Goal: Information Seeking & Learning: Learn about a topic

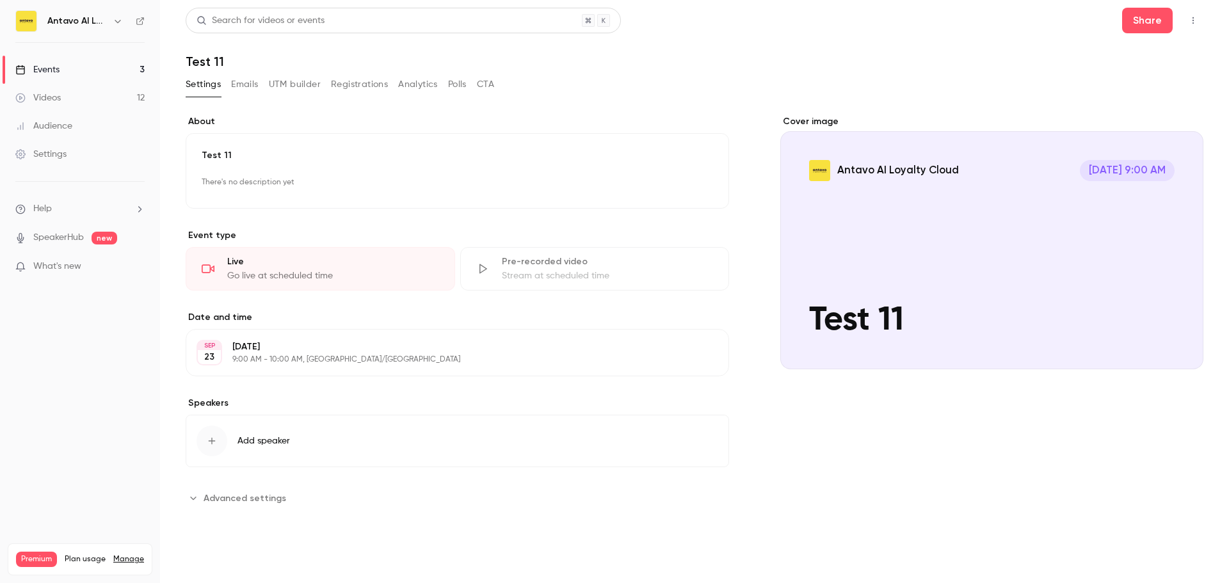
click at [59, 63] on link "Events 3" at bounding box center [80, 70] width 160 height 28
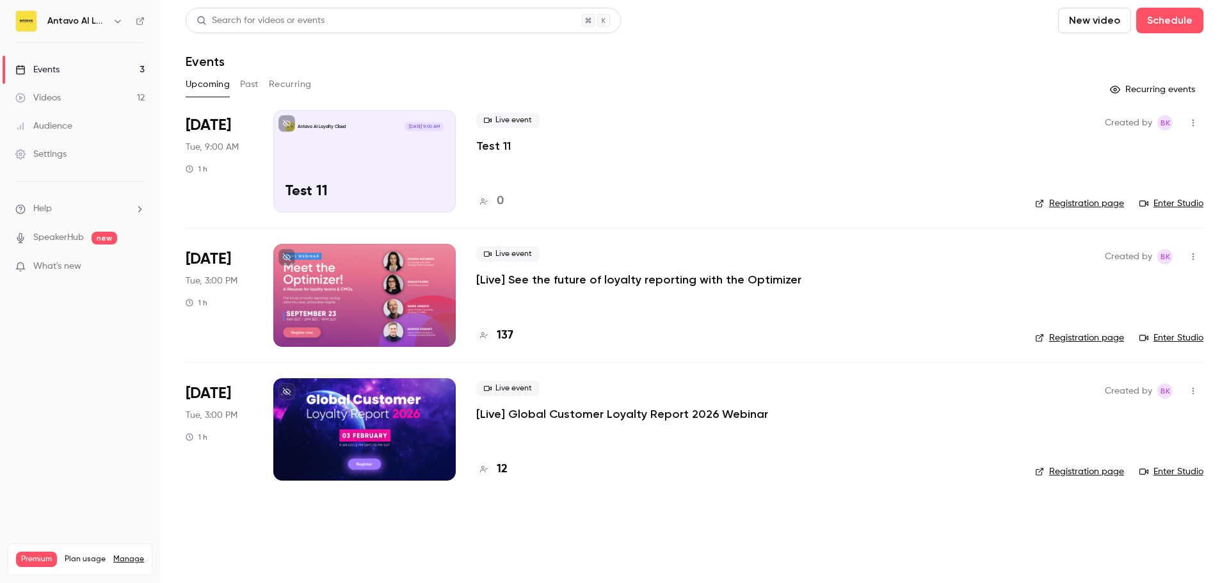
click at [1180, 340] on link "Enter Studio" at bounding box center [1171, 338] width 64 height 13
click at [1194, 333] on link "Enter Studio" at bounding box center [1171, 338] width 64 height 13
click at [580, 276] on p "[Live] See the future of loyalty reporting with the Optimizer" at bounding box center [638, 279] width 325 height 15
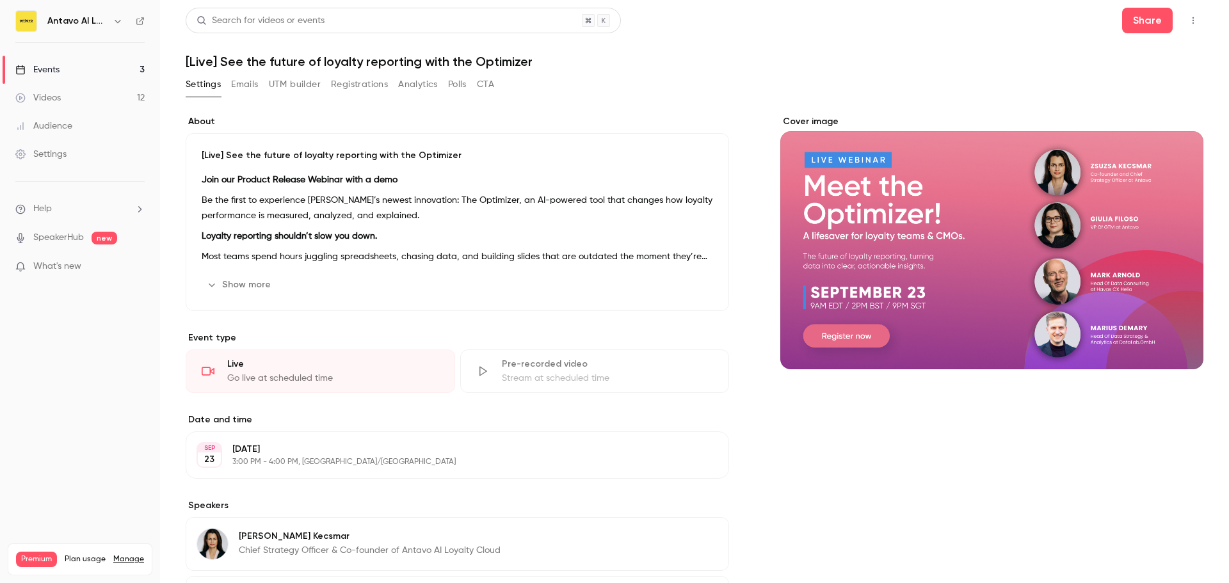
click at [336, 82] on button "Registrations" at bounding box center [359, 84] width 57 height 20
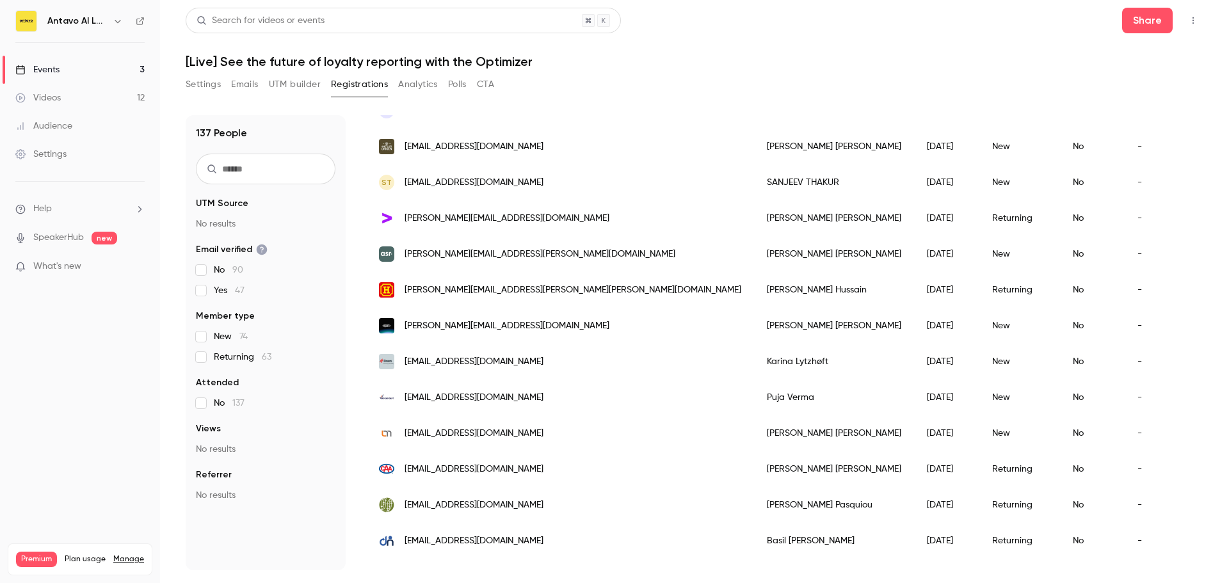
scroll to position [576, 0]
click at [86, 65] on link "Events 3" at bounding box center [80, 70] width 160 height 28
